Goal: Transaction & Acquisition: Download file/media

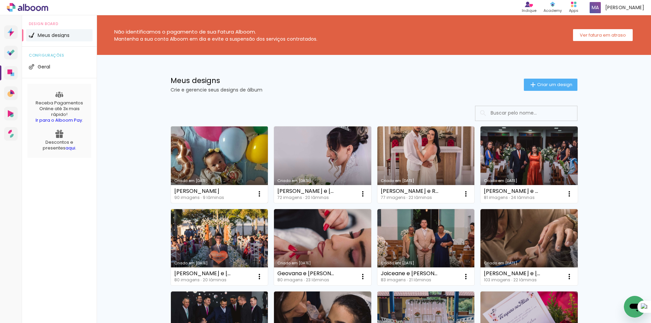
click at [202, 156] on link "Criado em [DATE]" at bounding box center [219, 164] width 97 height 77
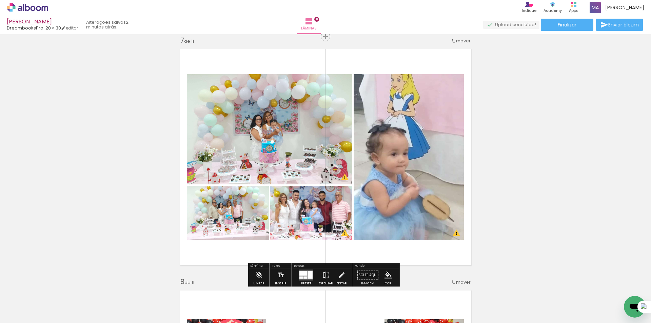
scroll to position [0, 1649]
click at [325, 273] on iron-icon at bounding box center [325, 276] width 7 height 14
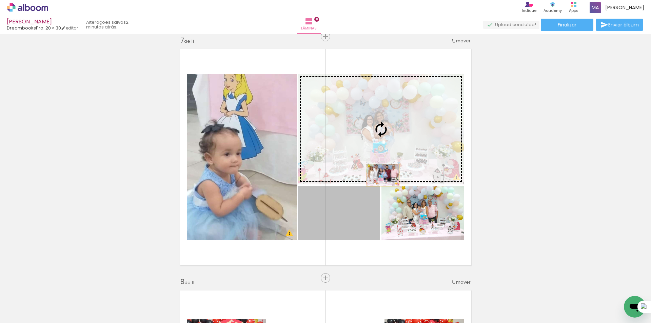
drag, startPoint x: 351, startPoint y: 223, endPoint x: 381, endPoint y: 173, distance: 58.8
click at [0, 0] on slot at bounding box center [0, 0] width 0 height 0
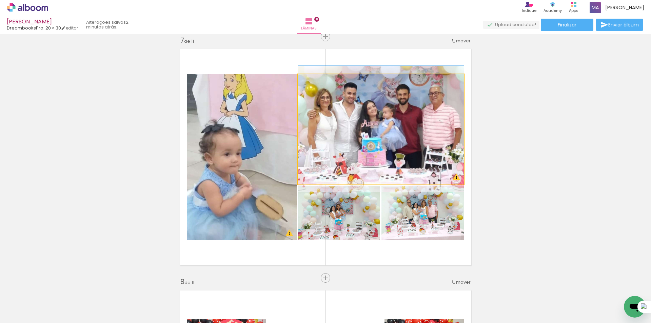
drag, startPoint x: 375, startPoint y: 154, endPoint x: 380, endPoint y: 153, distance: 5.1
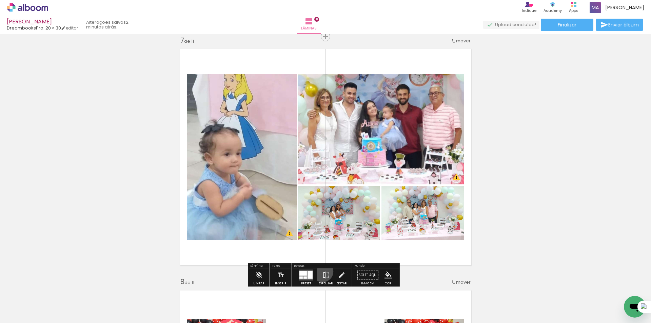
click at [322, 272] on iron-icon at bounding box center [325, 276] width 7 height 14
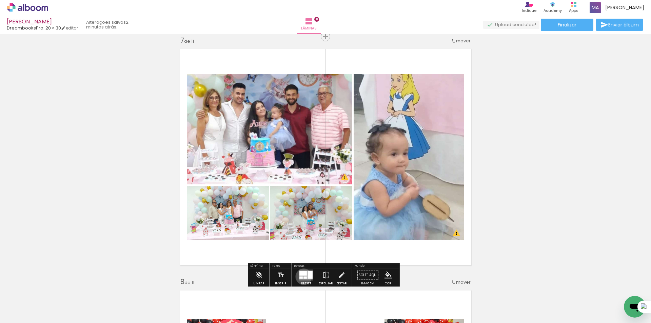
click at [303, 277] on div at bounding box center [304, 278] width 3 height 2
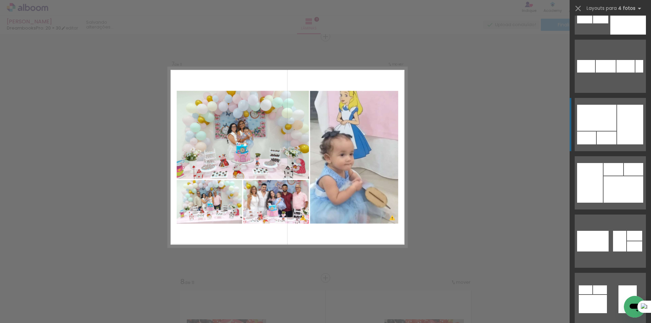
scroll to position [1400, 0]
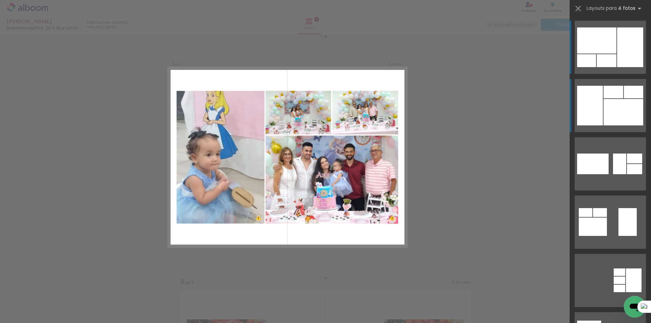
click at [603, 105] on div at bounding box center [623, 112] width 40 height 26
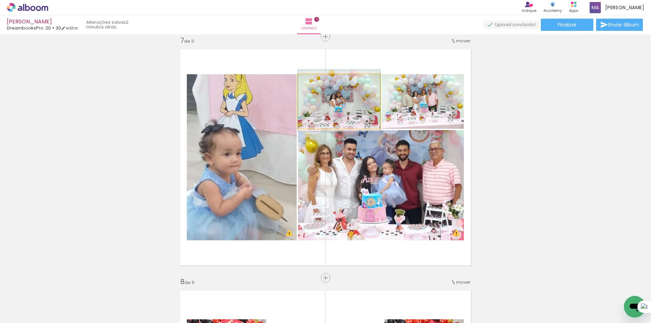
drag, startPoint x: 365, startPoint y: 119, endPoint x: 370, endPoint y: 118, distance: 4.1
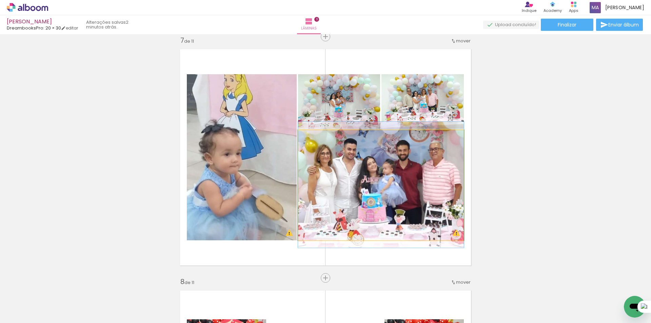
click at [299, 156] on quentale-photo at bounding box center [381, 185] width 166 height 110
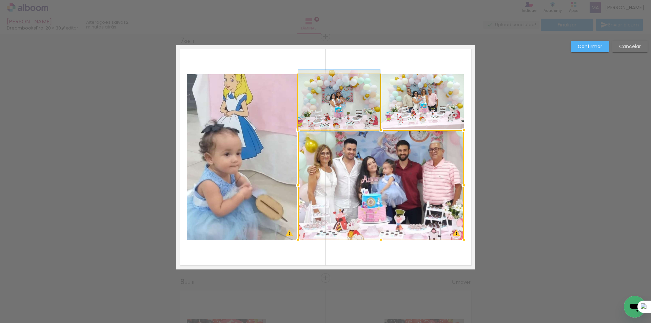
click at [312, 114] on quentale-photo at bounding box center [339, 101] width 82 height 55
click at [402, 113] on div at bounding box center [381, 157] width 166 height 166
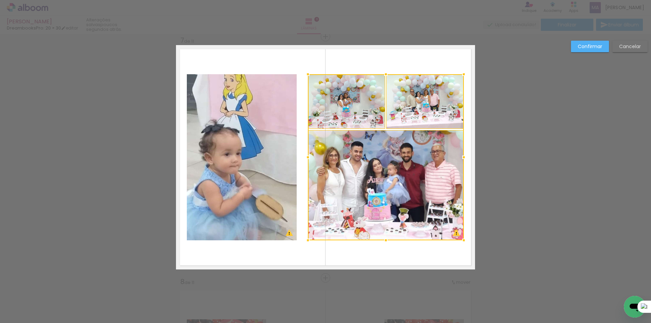
drag, startPoint x: 297, startPoint y: 157, endPoint x: 307, endPoint y: 159, distance: 10.0
click at [307, 159] on div at bounding box center [308, 158] width 14 height 14
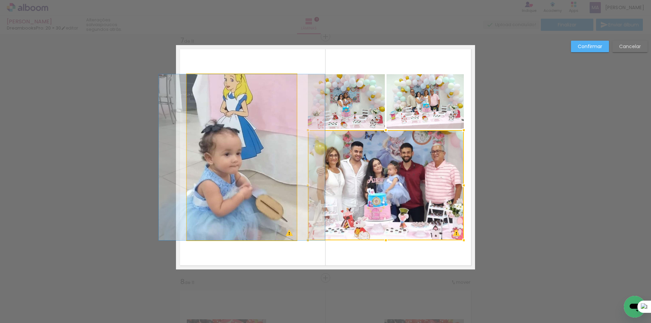
click at [275, 155] on quentale-photo at bounding box center [242, 157] width 110 height 166
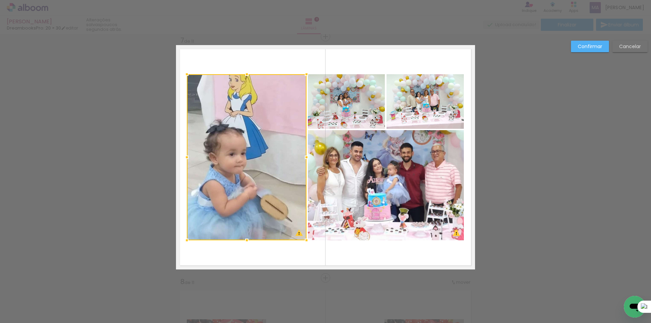
drag, startPoint x: 293, startPoint y: 155, endPoint x: 303, endPoint y: 157, distance: 9.8
click at [303, 157] on div at bounding box center [307, 158] width 14 height 14
click at [581, 50] on paper-button "Confirmar" at bounding box center [590, 47] width 38 height 12
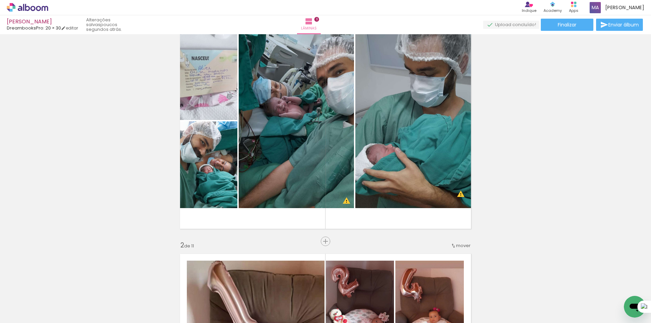
scroll to position [0, 0]
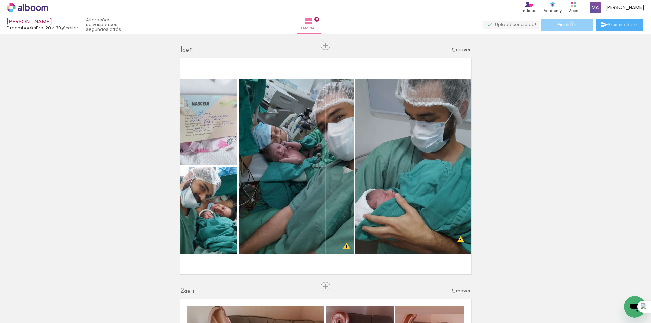
click at [569, 23] on span "Finalizar" at bounding box center [567, 24] width 19 height 5
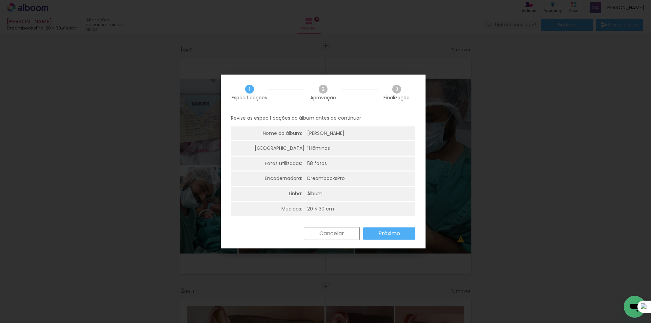
scroll to position [0, 1649]
click at [384, 228] on paper-button "Próximo" at bounding box center [389, 233] width 52 height 12
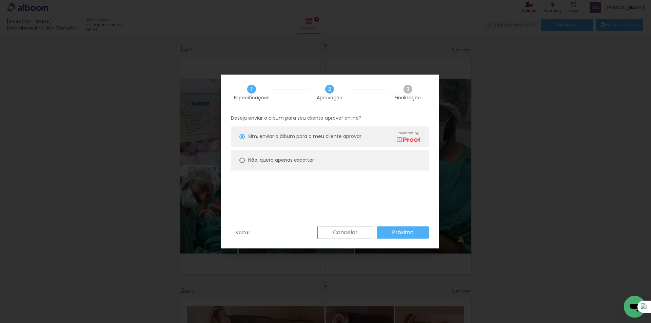
click at [344, 162] on paper-radio-button "Não, quero apenas exportar" at bounding box center [330, 160] width 198 height 20
type paper-radio-button "on"
click at [400, 236] on paper-button "Próximo" at bounding box center [403, 232] width 52 height 12
type input "Alta, 300 DPI"
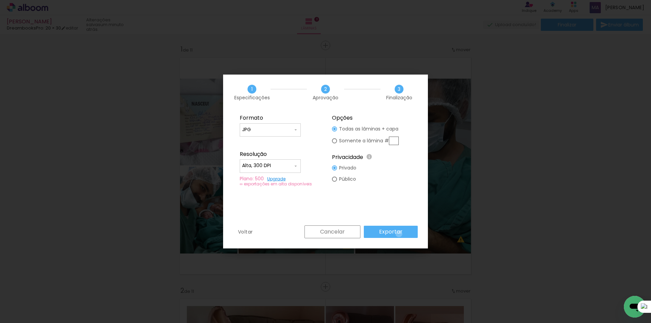
click at [0, 0] on slot "Exportar" at bounding box center [0, 0] width 0 height 0
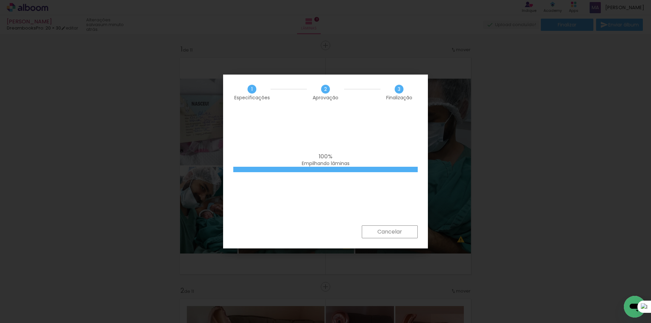
scroll to position [0, 1649]
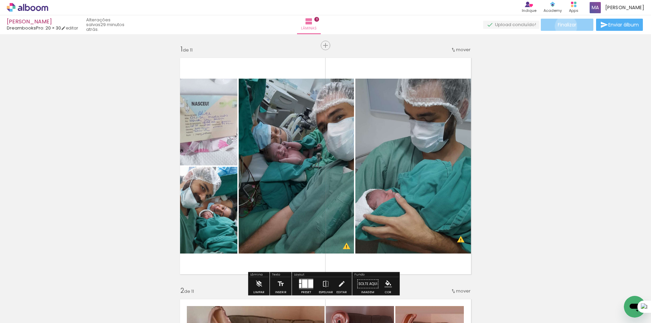
click at [563, 26] on span "Finalizar" at bounding box center [567, 24] width 19 height 5
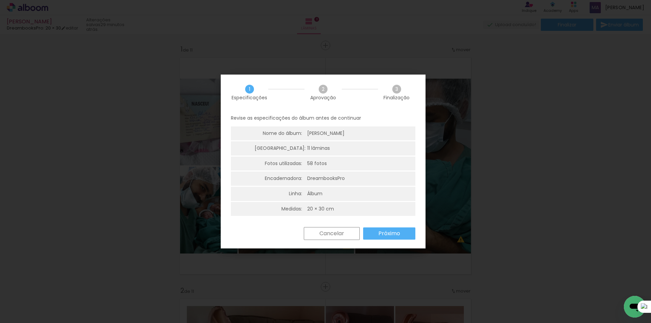
click at [0, 0] on paper-button "Próximo" at bounding box center [0, 0] width 0 height 0
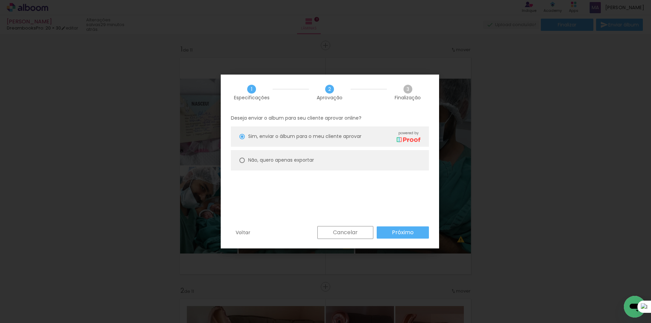
click at [0, 0] on paper-radio-button "Não, quero apenas exportar" at bounding box center [0, 0] width 0 height 0
type paper-radio-button "on"
click at [0, 0] on slot "Próximo" at bounding box center [0, 0] width 0 height 0
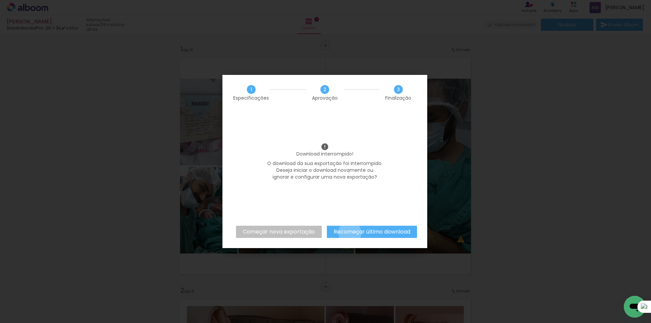
click at [0, 0] on slot "Recomeçar último download" at bounding box center [0, 0] width 0 height 0
